Goal: Navigation & Orientation: Find specific page/section

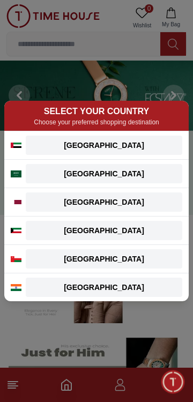
click at [125, 204] on div "Qatar" at bounding box center [104, 202] width 144 height 11
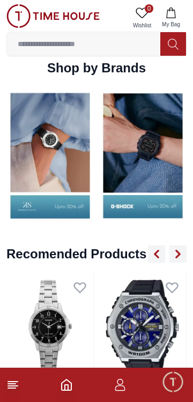
scroll to position [1040, 0]
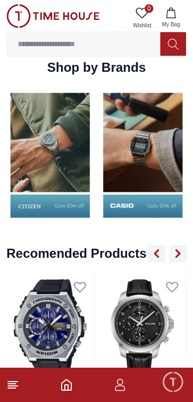
click at [148, 161] on img at bounding box center [142, 155] width 87 height 137
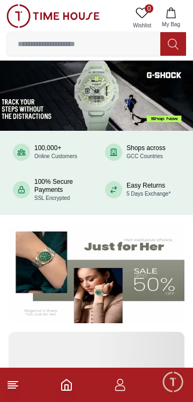
scroll to position [1040, 0]
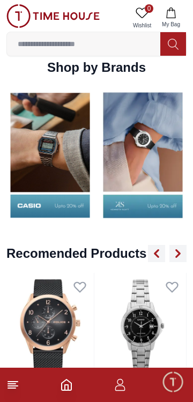
click at [170, 386] on span "Minimize live chat window" at bounding box center [172, 381] width 31 height 31
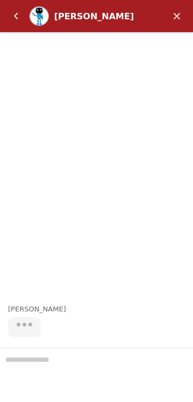
click at [179, 6] on em "Minimize" at bounding box center [176, 15] width 21 height 21
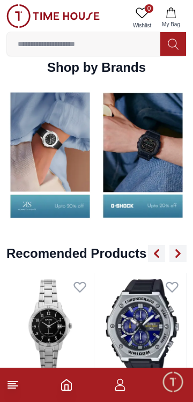
click at [15, 382] on line at bounding box center [13, 382] width 10 height 0
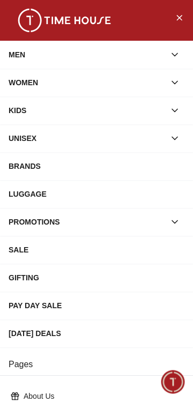
scroll to position [201, 0]
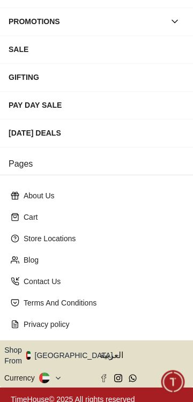
click at [52, 373] on button at bounding box center [50, 378] width 23 height 11
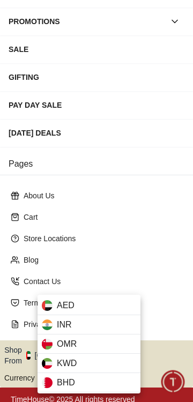
click at [115, 207] on div at bounding box center [96, 201] width 193 height 402
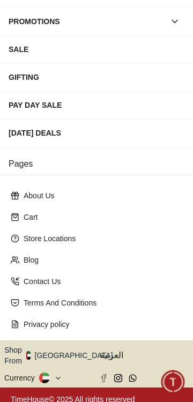
click at [74, 349] on button "Shop From UAE" at bounding box center [62, 355] width 116 height 21
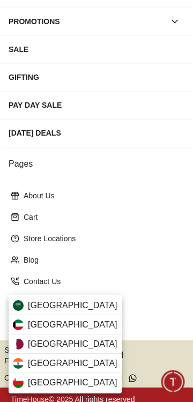
click at [92, 344] on div "Qatar" at bounding box center [65, 344] width 113 height 19
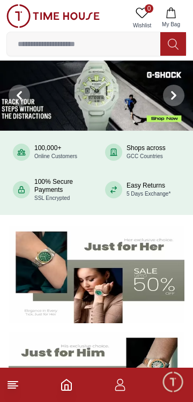
click at [138, 8] on icon at bounding box center [142, 12] width 13 height 13
